Goal: Information Seeking & Learning: Learn about a topic

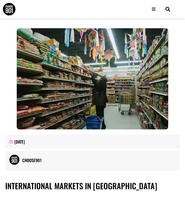
click at [11, 8] on img at bounding box center [9, 9] width 13 height 13
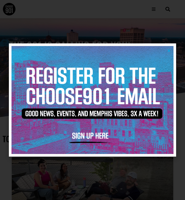
click at [169, 51] on icon "Close" at bounding box center [169, 51] width 4 height 4
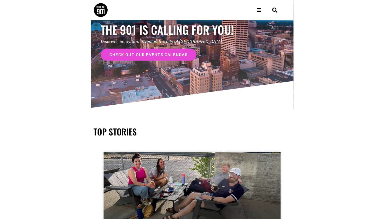
scroll to position [19, 0]
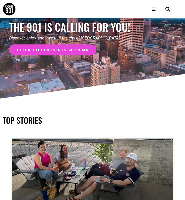
click at [73, 51] on span "check out our events calendar" at bounding box center [53, 50] width 72 height 4
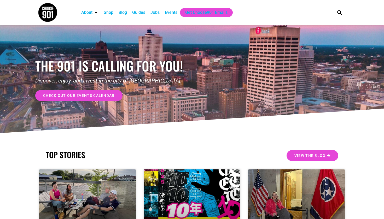
scroll to position [0, 0]
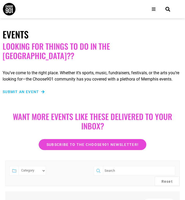
click at [61, 2] on div "About Contact Us Donate Shop Blog Guides Jobs Events Get Choose901 Emails" at bounding box center [103, 9] width 115 height 18
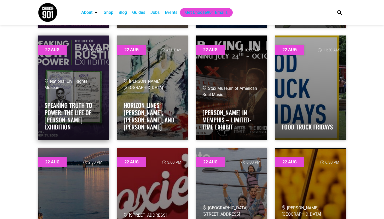
scroll to position [4323, 0]
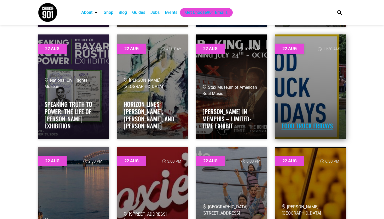
click at [185, 129] on link "Food Truck Fridays" at bounding box center [307, 126] width 51 height 9
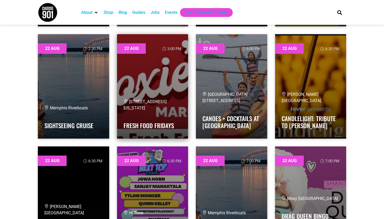
scroll to position [4437, 0]
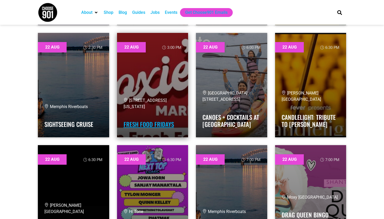
click at [131, 127] on link "Fresh Food Fridays" at bounding box center [149, 124] width 50 height 9
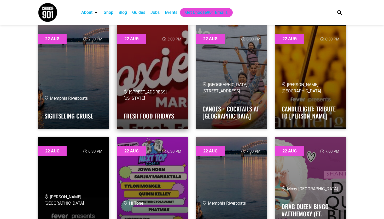
scroll to position [4445, 0]
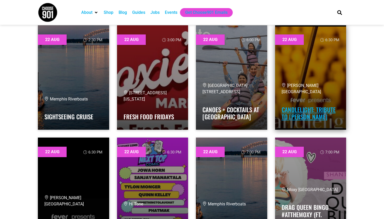
click at [185, 118] on link "Candlelight: Tribute to Fleetwood Mac" at bounding box center [309, 113] width 54 height 16
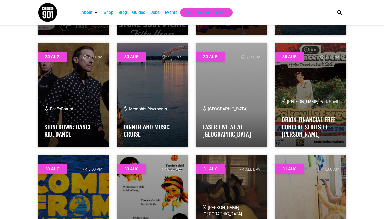
scroll to position [8587, 0]
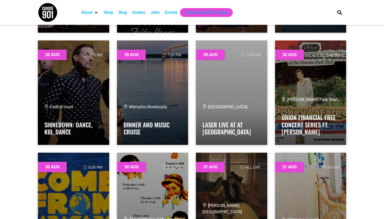
click at [109, 14] on div "Shop" at bounding box center [109, 12] width 10 height 6
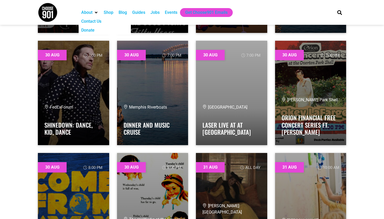
scroll to position [8587, 0]
click at [138, 12] on div "Guides" at bounding box center [138, 12] width 13 height 6
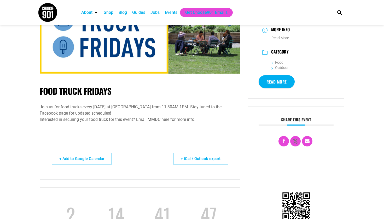
scroll to position [65, 0]
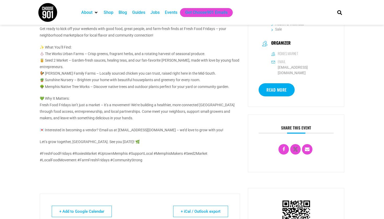
scroll to position [153, 0]
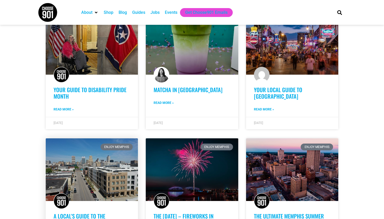
scroll to position [156, 0]
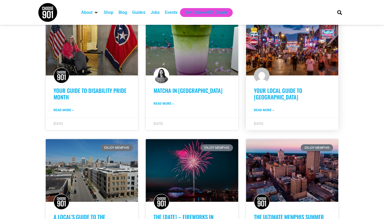
click at [264, 90] on link "Your Local Guide to [GEOGRAPHIC_DATA]" at bounding box center [278, 93] width 48 height 15
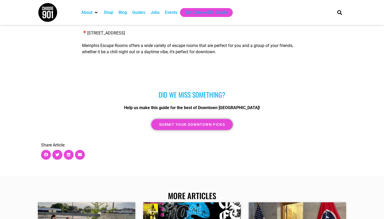
scroll to position [1214, 0]
